Goal: Information Seeking & Learning: Check status

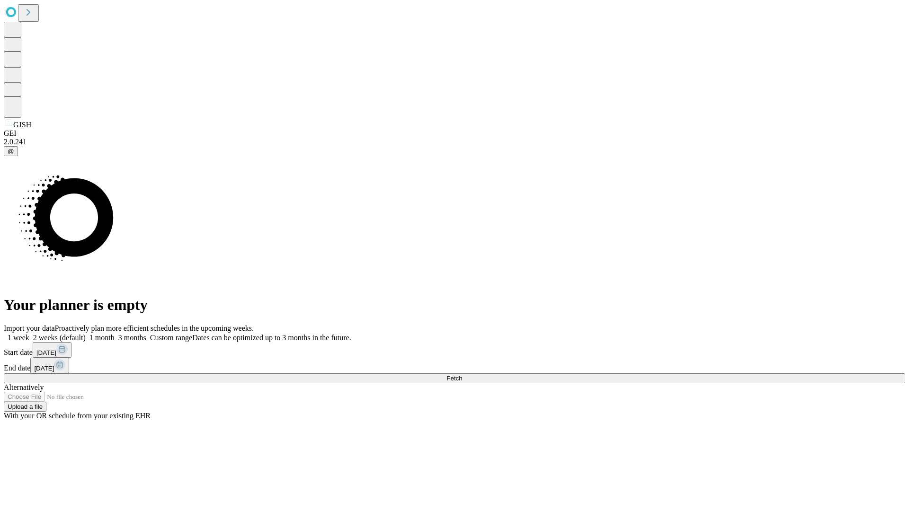
click at [462, 375] on span "Fetch" at bounding box center [454, 378] width 16 height 7
